Goal: Check status: Check status

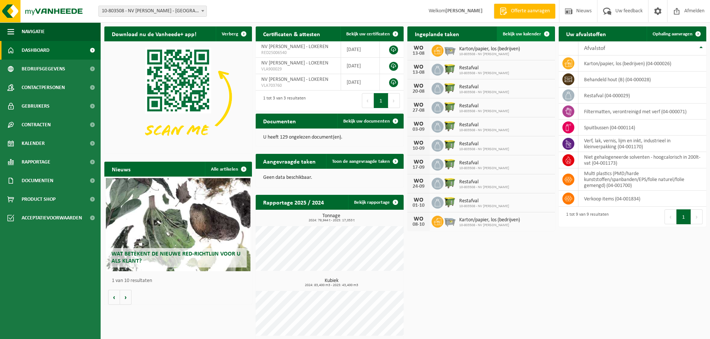
click at [527, 34] on span "Bekijk uw kalender" at bounding box center [521, 34] width 38 height 5
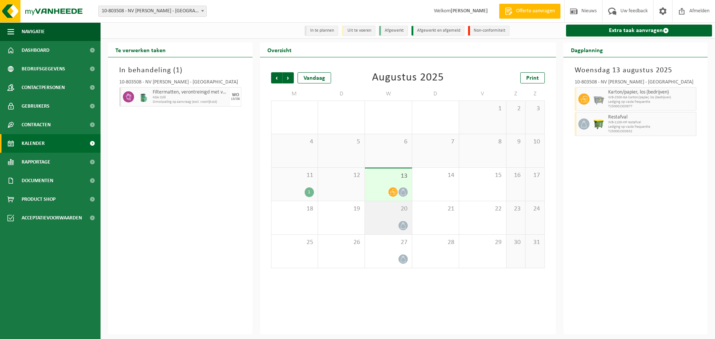
click at [389, 225] on div at bounding box center [388, 225] width 39 height 10
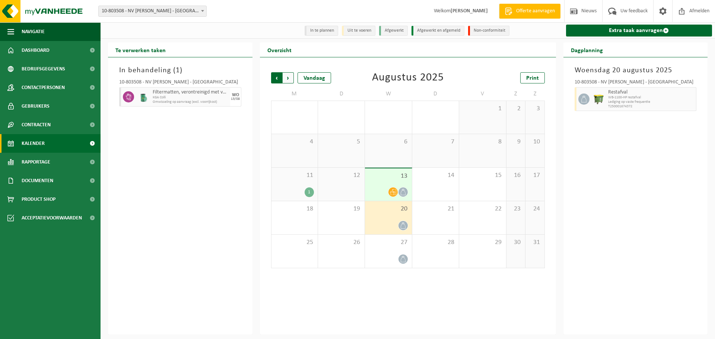
click at [290, 76] on span "Volgende" at bounding box center [288, 77] width 11 height 11
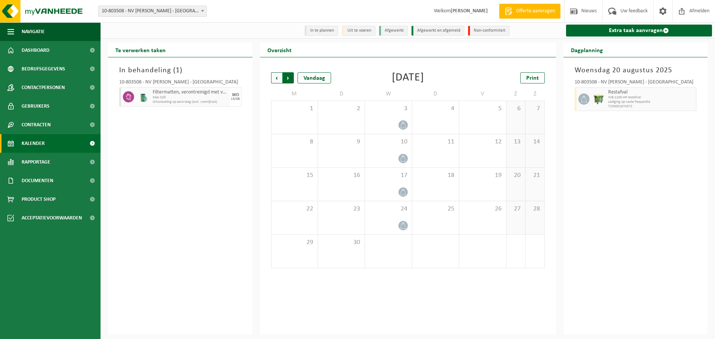
click at [276, 79] on span "Vorige" at bounding box center [276, 77] width 11 height 11
